Goal: Task Accomplishment & Management: Manage account settings

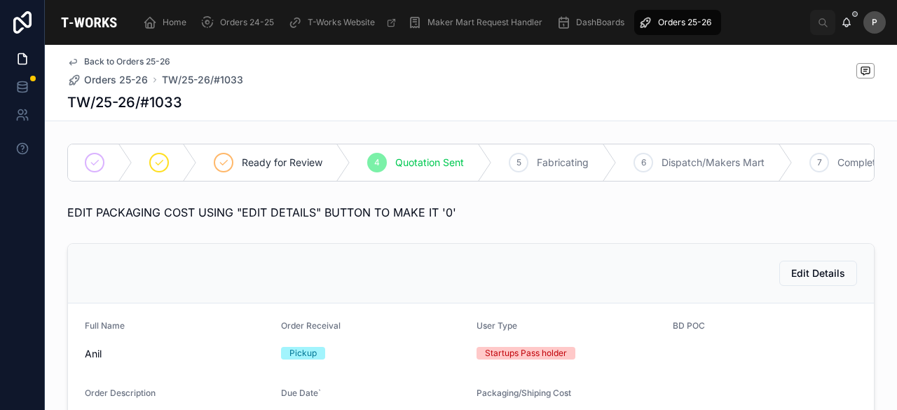
scroll to position [631, 0]
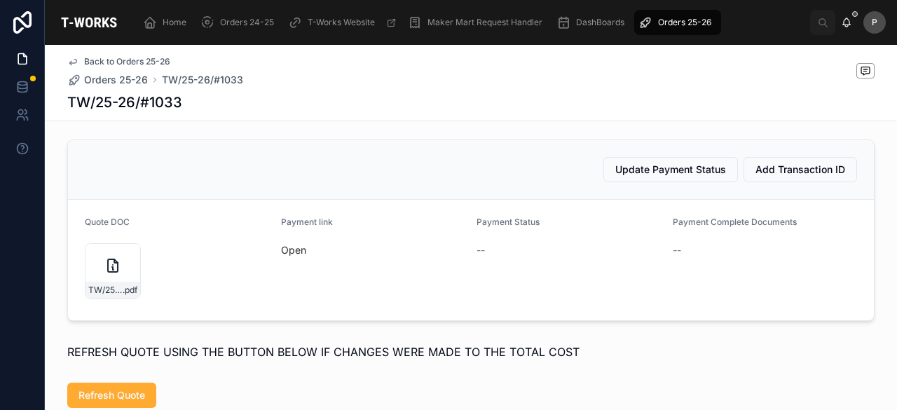
click at [680, 14] on div "Orders 25-26" at bounding box center [677, 22] width 78 height 22
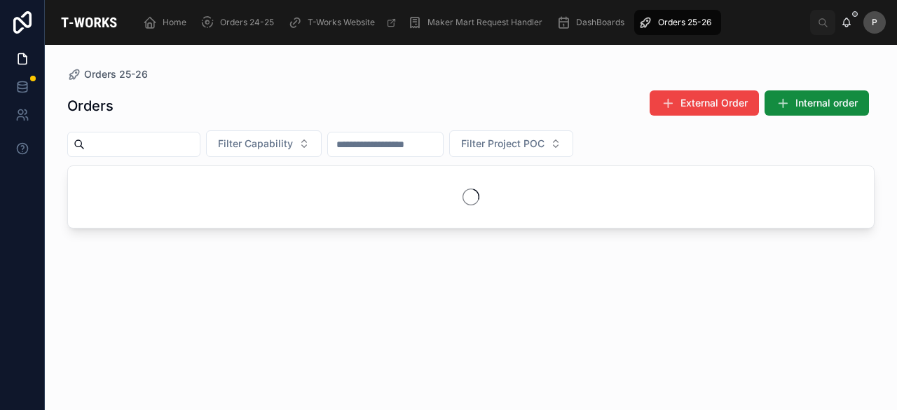
click at [200, 144] on input "text" at bounding box center [142, 145] width 115 height 20
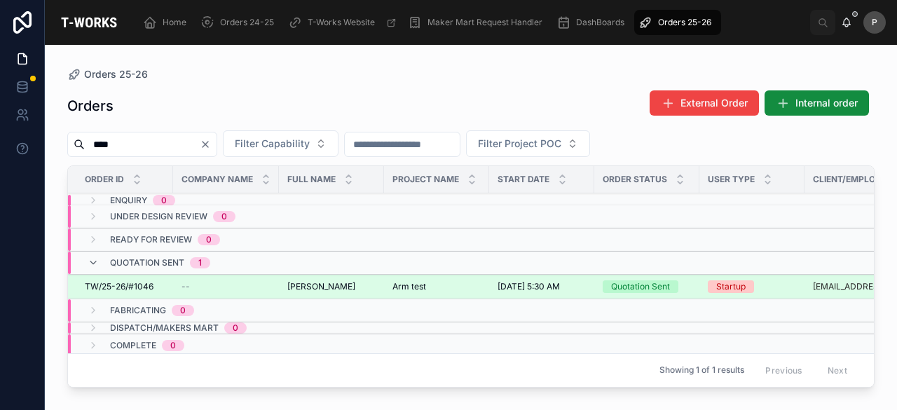
type input "****"
click at [661, 289] on div "Quotation Sent" at bounding box center [640, 286] width 59 height 13
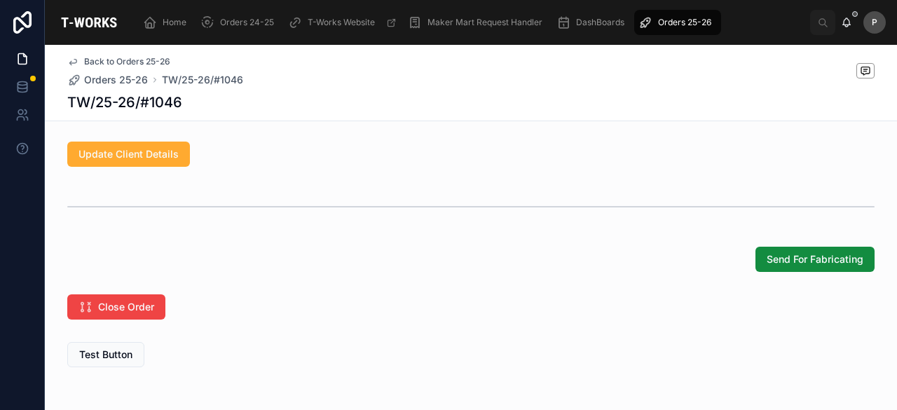
scroll to position [1167, 0]
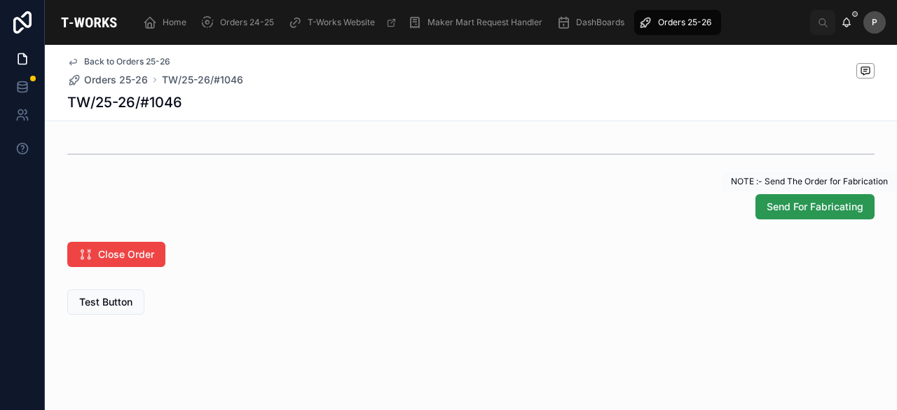
click at [809, 205] on span "Send For Fabricating" at bounding box center [815, 207] width 97 height 14
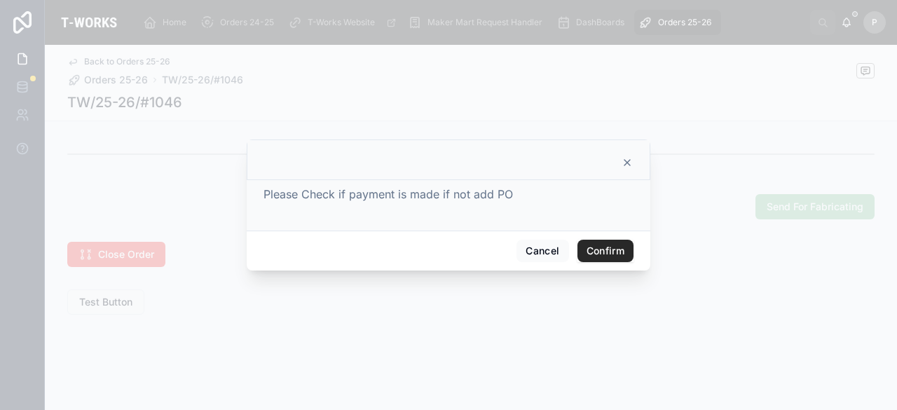
click at [607, 252] on button "Confirm" at bounding box center [605, 251] width 56 height 22
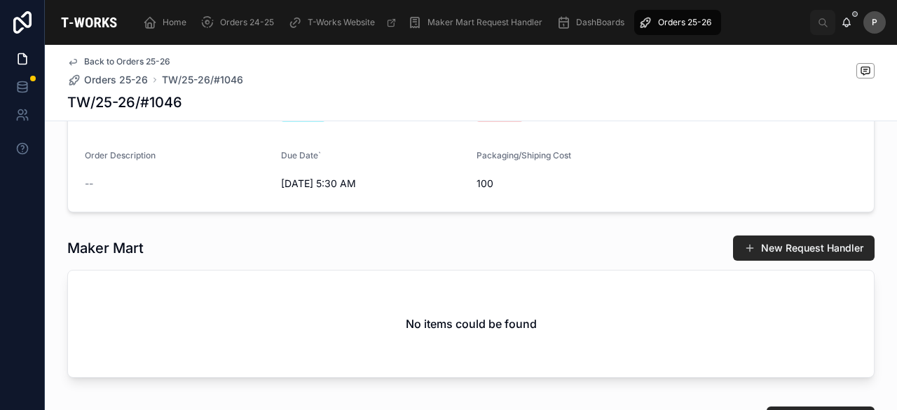
scroll to position [0, 0]
